Goal: Task Accomplishment & Management: Complete application form

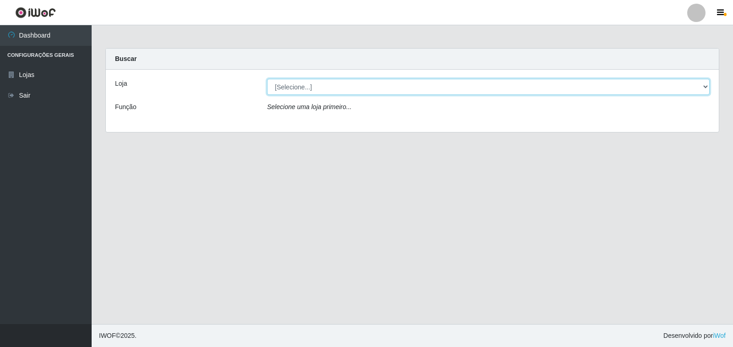
click at [350, 85] on select "[Selecione...] Atacado Vem - Loja 30 Laranjeiras Velha" at bounding box center [488, 87] width 443 height 16
select select "495"
click at [267, 79] on select "[Selecione...] Atacado Vem - Loja 30 Laranjeiras Velha" at bounding box center [488, 87] width 443 height 16
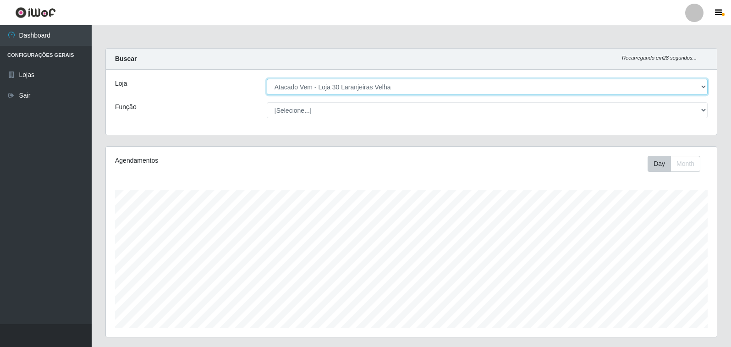
scroll to position [190, 611]
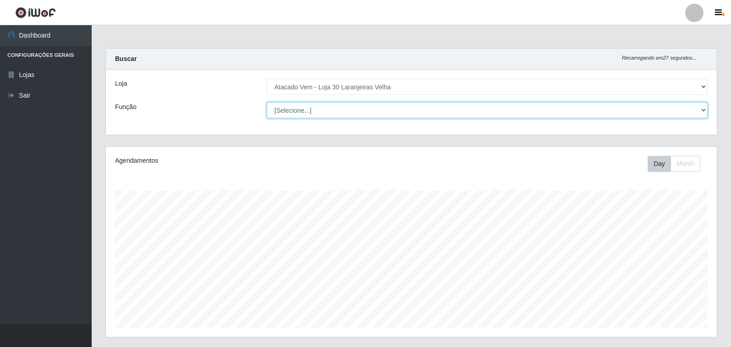
click at [330, 112] on select "[Selecione...] Repositor Repositor + Repositor ++" at bounding box center [487, 110] width 441 height 16
click at [267, 102] on select "[Selecione...] Repositor Repositor + Repositor ++" at bounding box center [487, 110] width 441 height 16
click at [350, 109] on select "[Selecione...] Repositor Repositor + Repositor ++" at bounding box center [487, 110] width 441 height 16
click at [267, 102] on select "[Selecione...] Repositor Repositor + Repositor ++" at bounding box center [487, 110] width 441 height 16
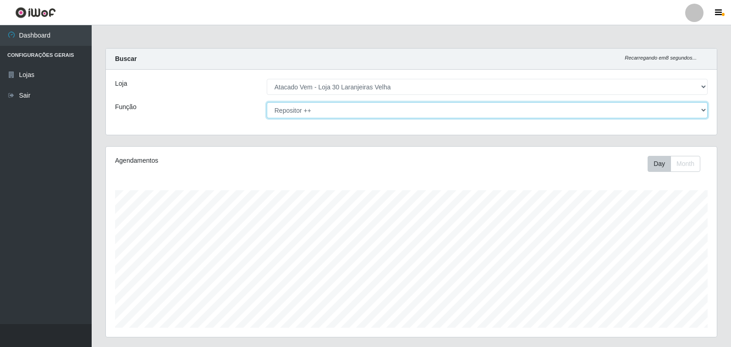
click at [389, 110] on select "[Selecione...] Repositor Repositor + Repositor ++" at bounding box center [487, 110] width 441 height 16
select select "24"
click at [267, 102] on select "[Selecione...] Repositor Repositor + Repositor ++" at bounding box center [487, 110] width 441 height 16
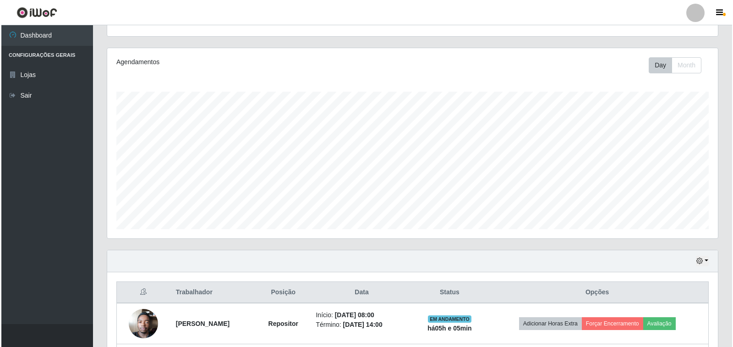
scroll to position [190, 0]
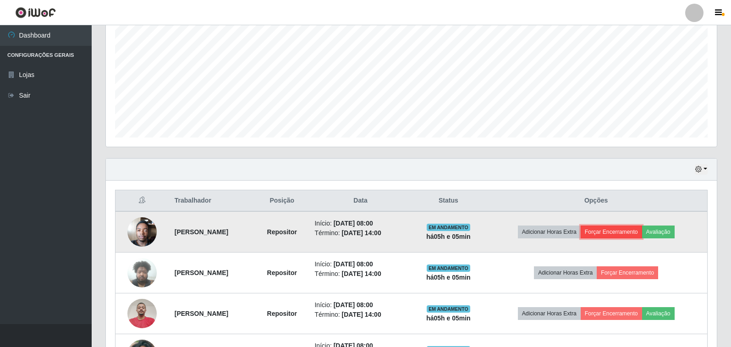
click at [611, 231] on button "Forçar Encerramento" at bounding box center [610, 231] width 61 height 13
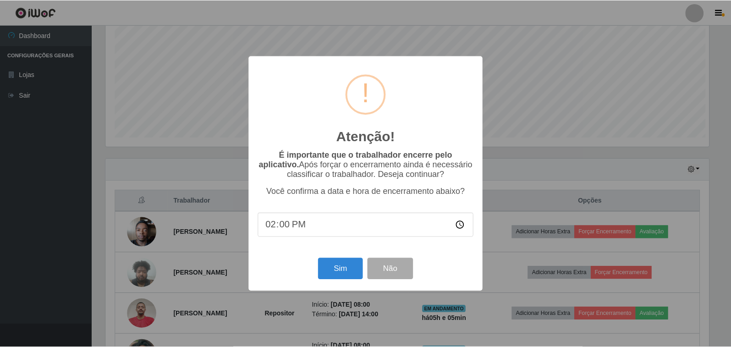
scroll to position [190, 605]
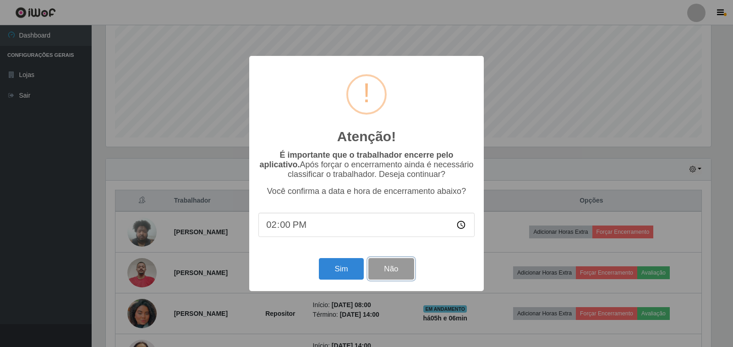
click at [391, 272] on button "Não" at bounding box center [390, 269] width 45 height 22
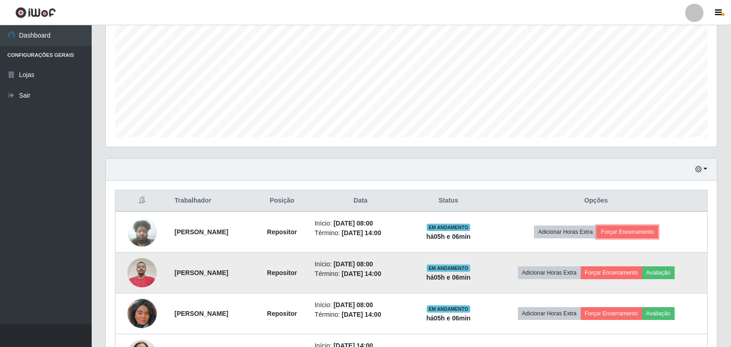
scroll to position [190, 611]
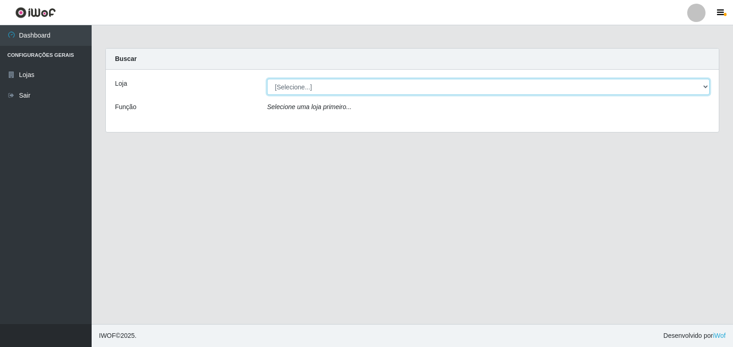
click at [336, 88] on select "[Selecione...] Atacado Vem - Loja 30 Laranjeiras Velha" at bounding box center [488, 87] width 443 height 16
select select "495"
click at [267, 79] on select "[Selecione...] Atacado Vem - Loja 30 Laranjeiras Velha" at bounding box center [488, 87] width 443 height 16
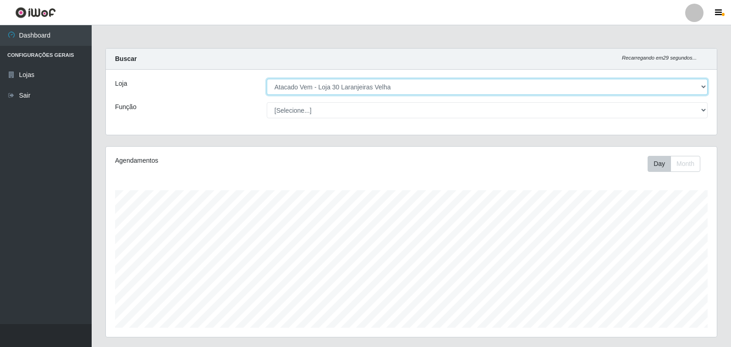
scroll to position [190, 611]
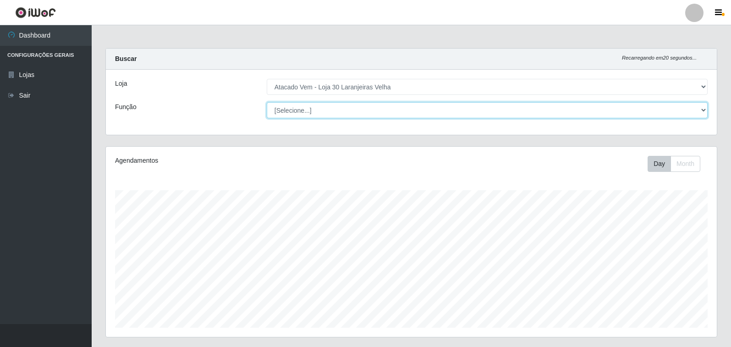
click at [339, 115] on select "[Selecione...] Repositor Repositor + Repositor ++" at bounding box center [487, 110] width 441 height 16
select select "24"
click at [267, 102] on select "[Selecione...] Repositor Repositor + Repositor ++" at bounding box center [487, 110] width 441 height 16
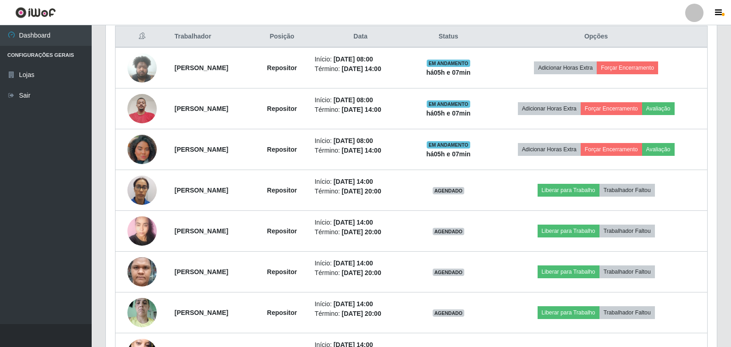
scroll to position [196, 0]
